Goal: Task Accomplishment & Management: Use online tool/utility

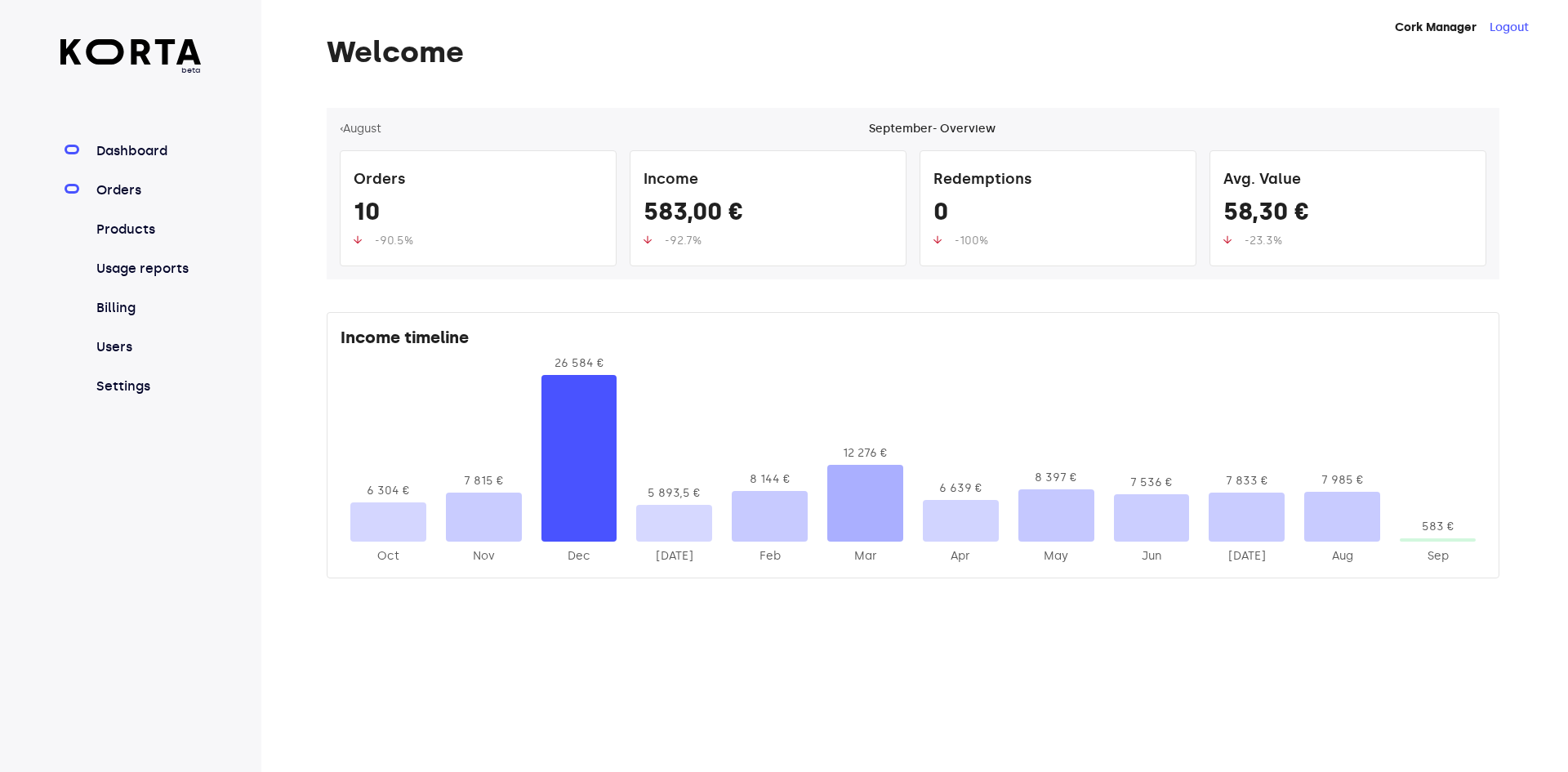
click at [118, 190] on link "Orders" at bounding box center [147, 190] width 108 height 19
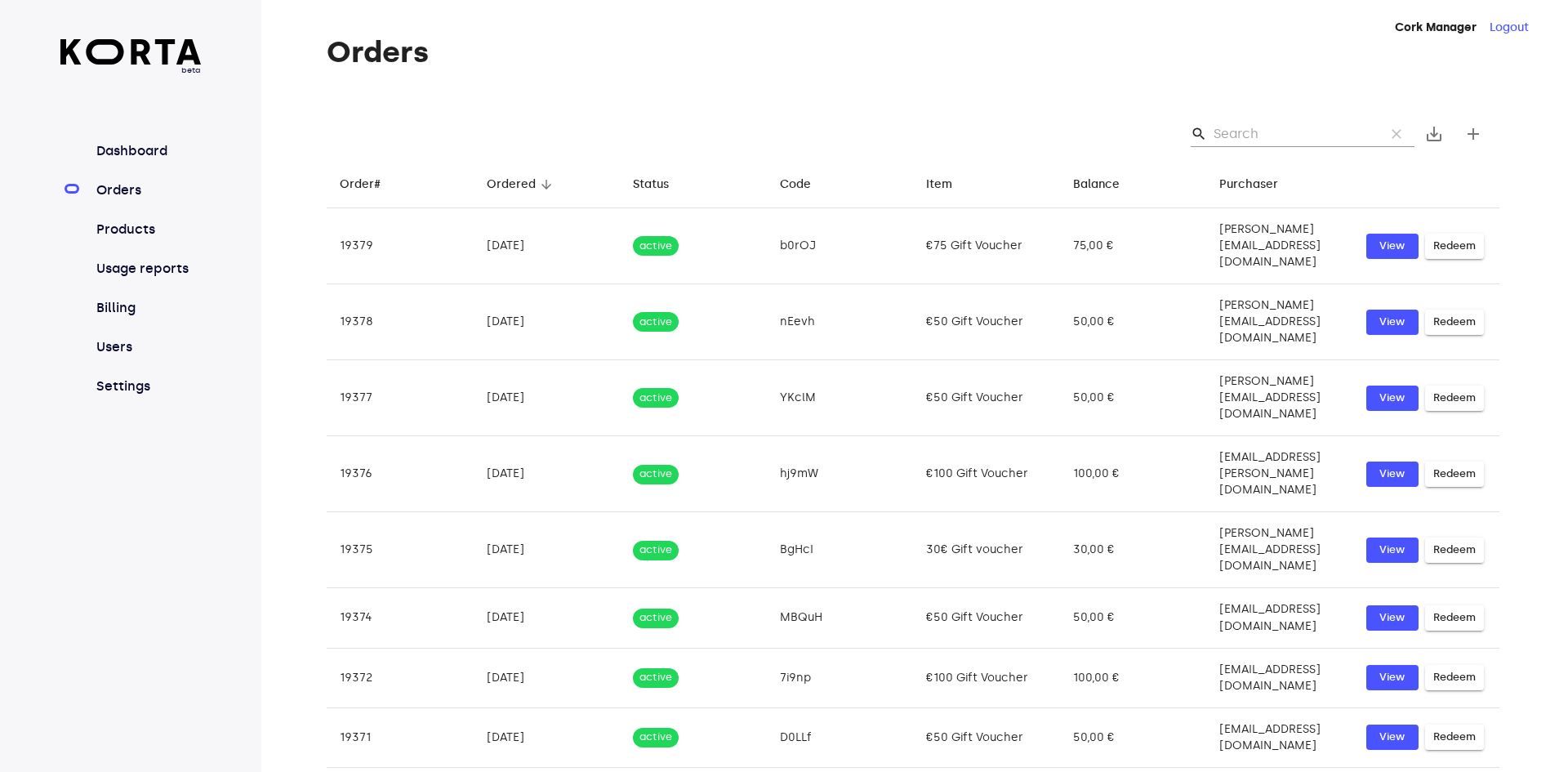
click at [1282, 133] on input "Search" at bounding box center [1292, 133] width 158 height 26
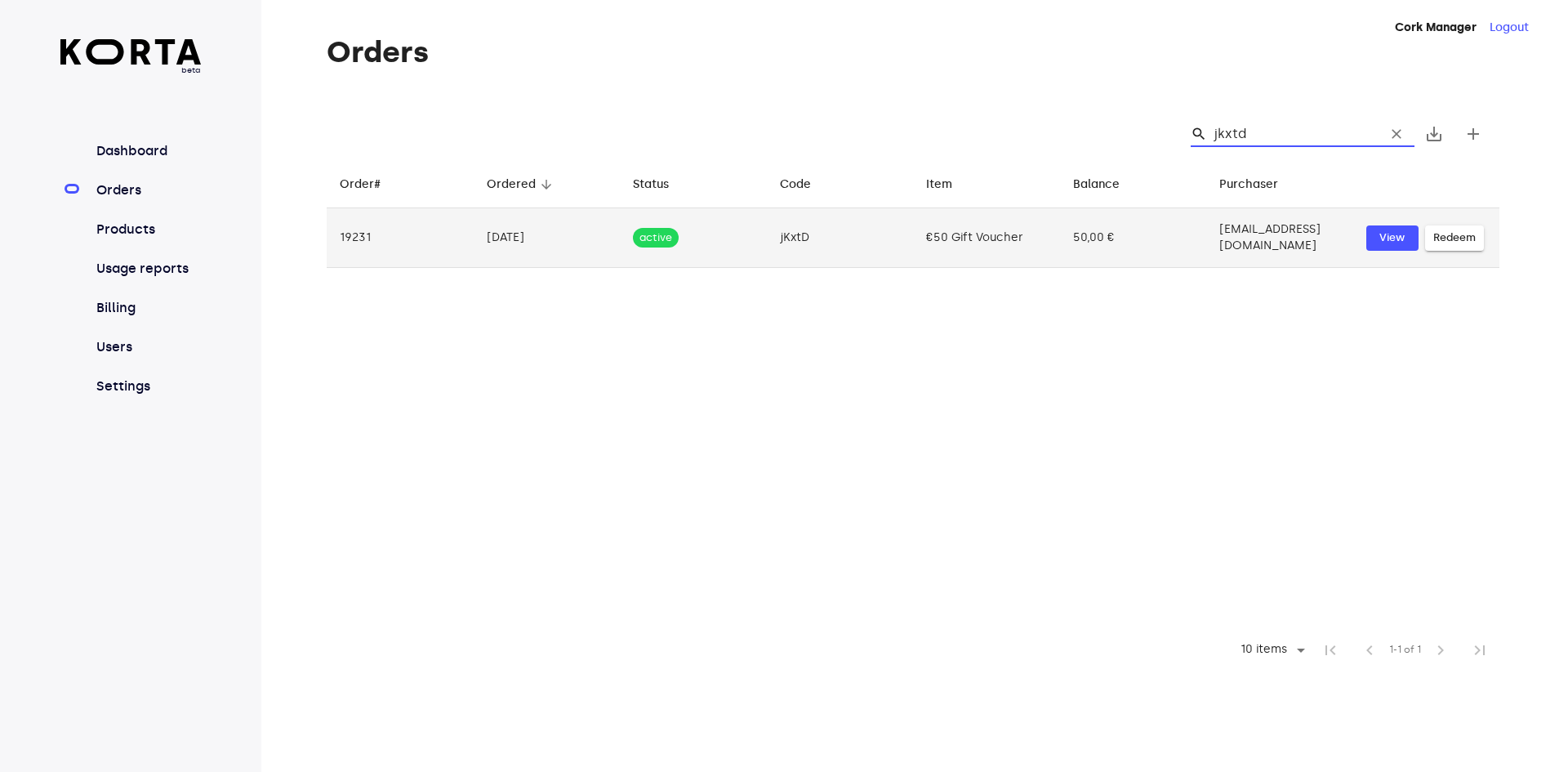
type input "jkxtd"
click at [1452, 230] on span "Redeem" at bounding box center [1454, 238] width 42 height 19
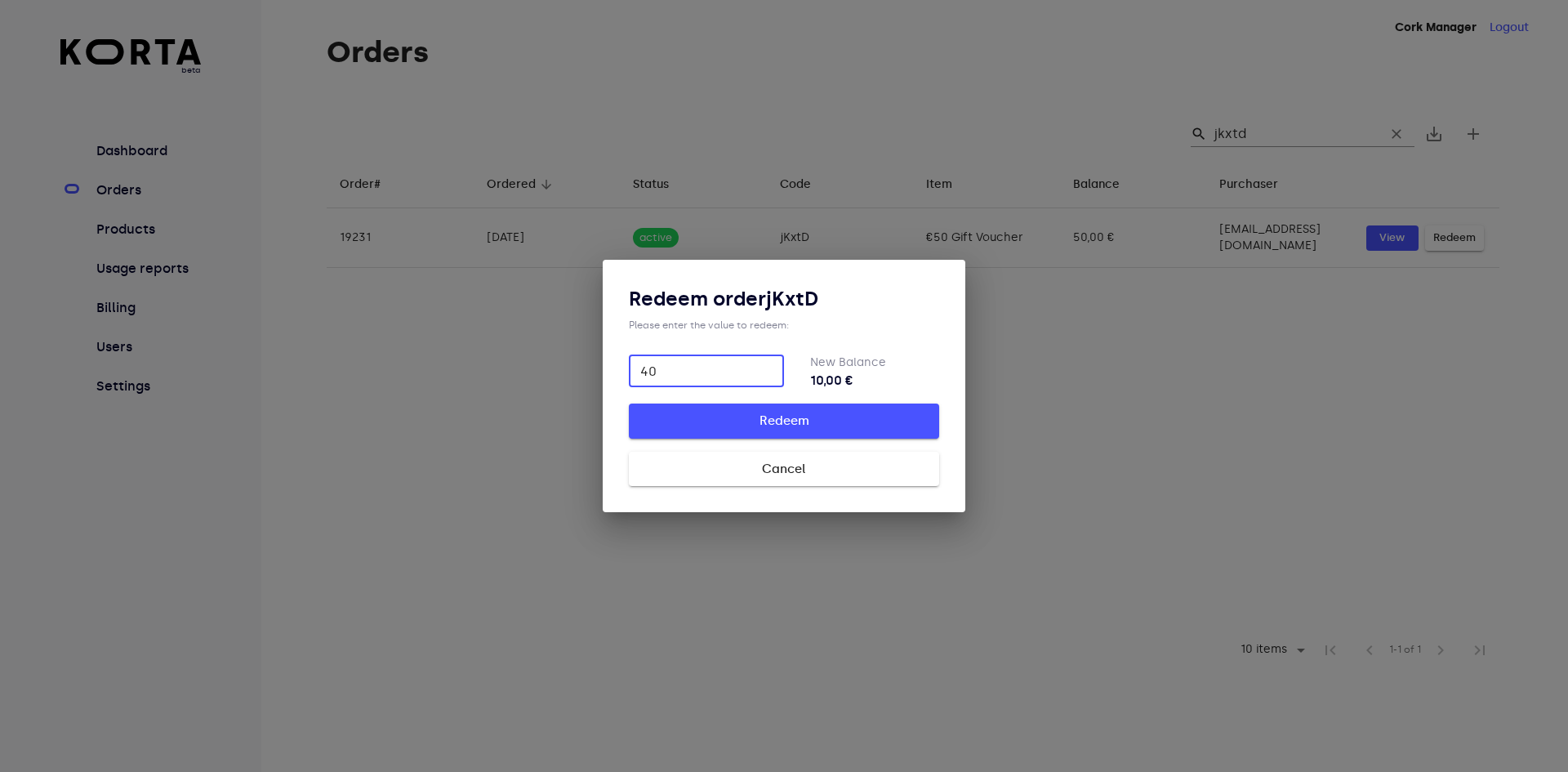
type input "40"
click at [748, 423] on span "Redeem" at bounding box center [783, 421] width 258 height 21
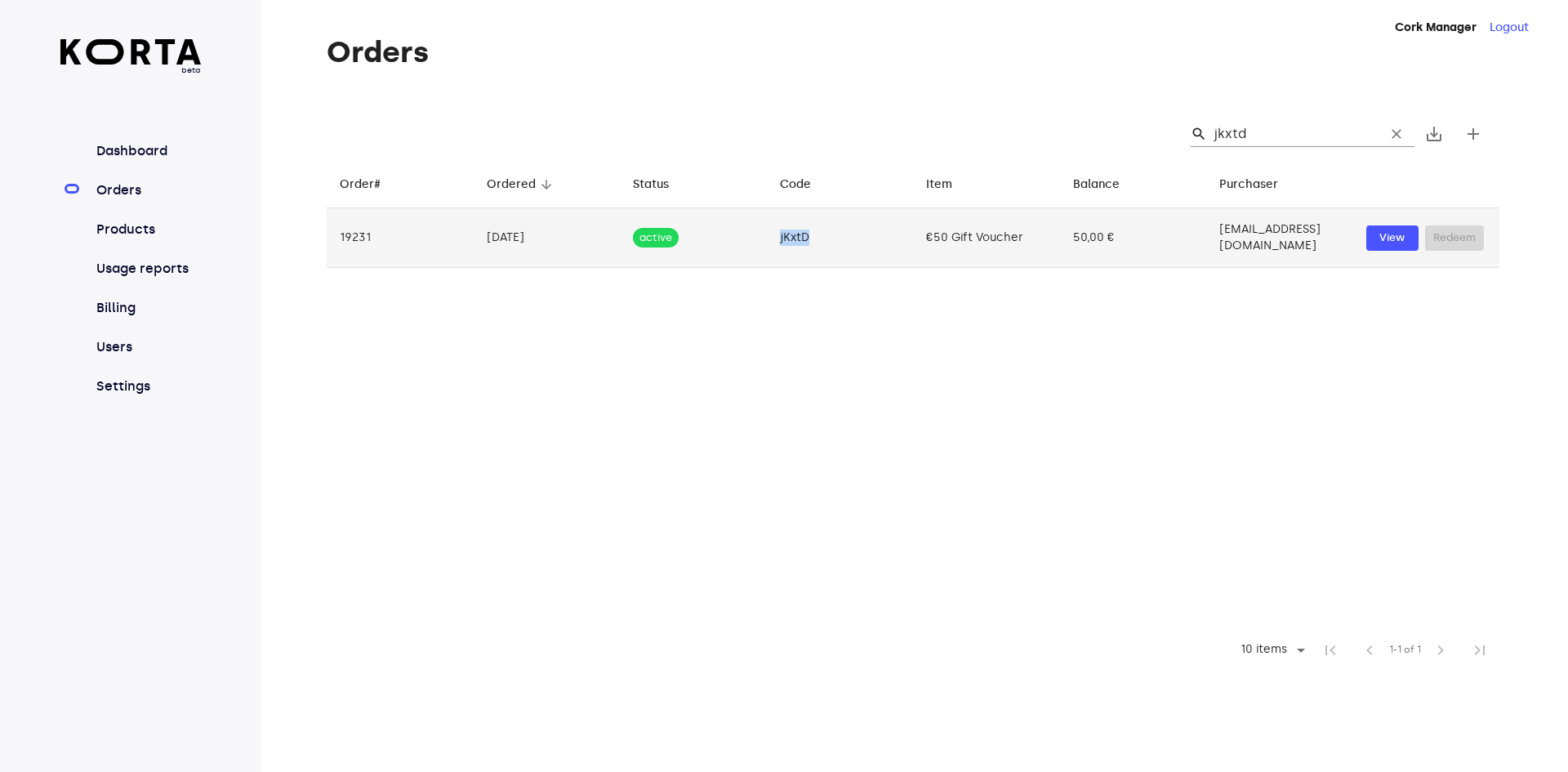
drag, startPoint x: 805, startPoint y: 232, endPoint x: 748, endPoint y: 231, distance: 57.0
click at [767, 231] on td "jKxtD" at bounding box center [840, 238] width 147 height 60
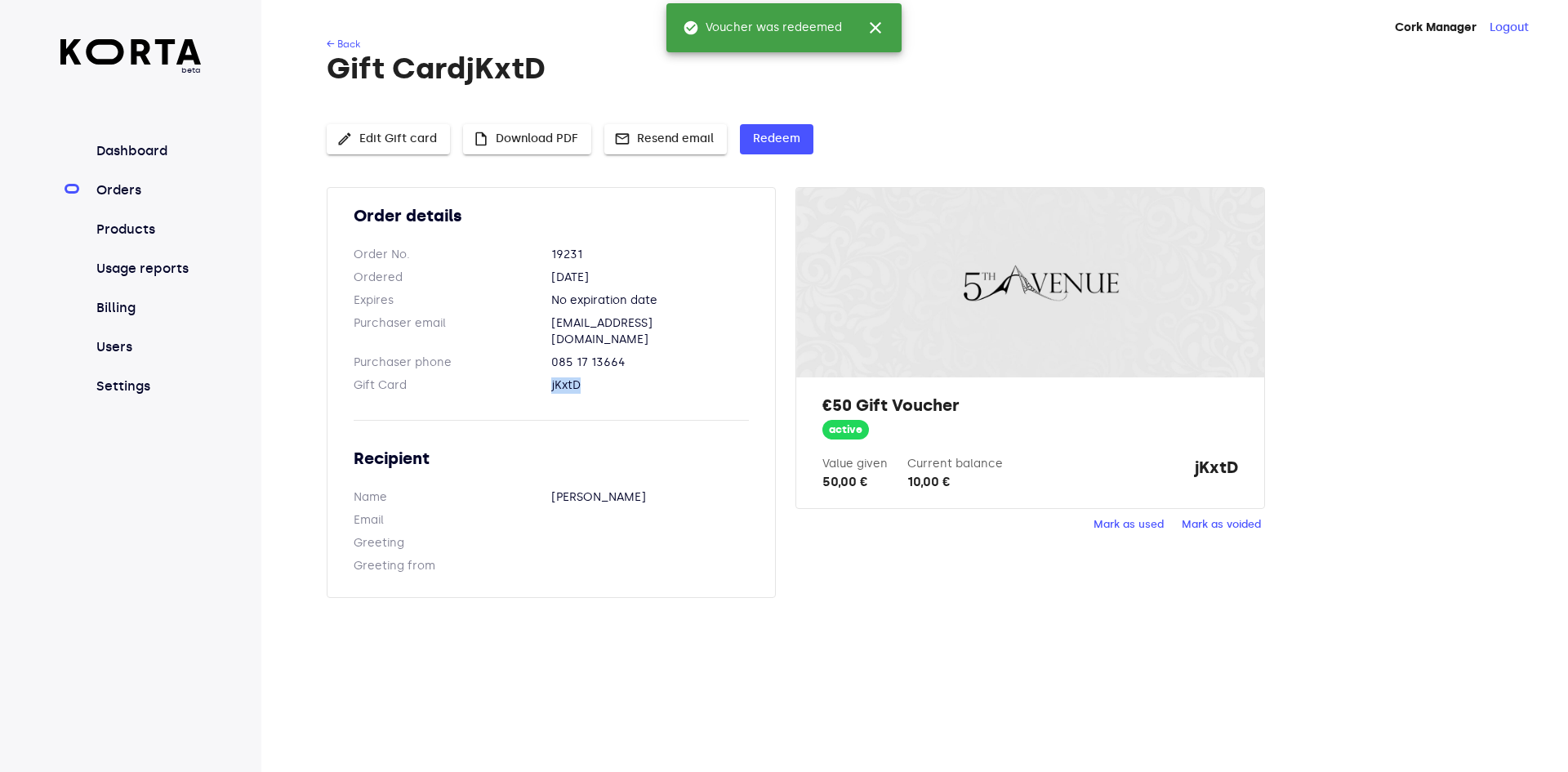
drag, startPoint x: 582, startPoint y: 369, endPoint x: 534, endPoint y: 369, distance: 48.0
click at [534, 377] on dl "Gift Card jKxtD" at bounding box center [551, 385] width 395 height 16
copy dl "jKxtD"
